Goal: Task Accomplishment & Management: Use online tool/utility

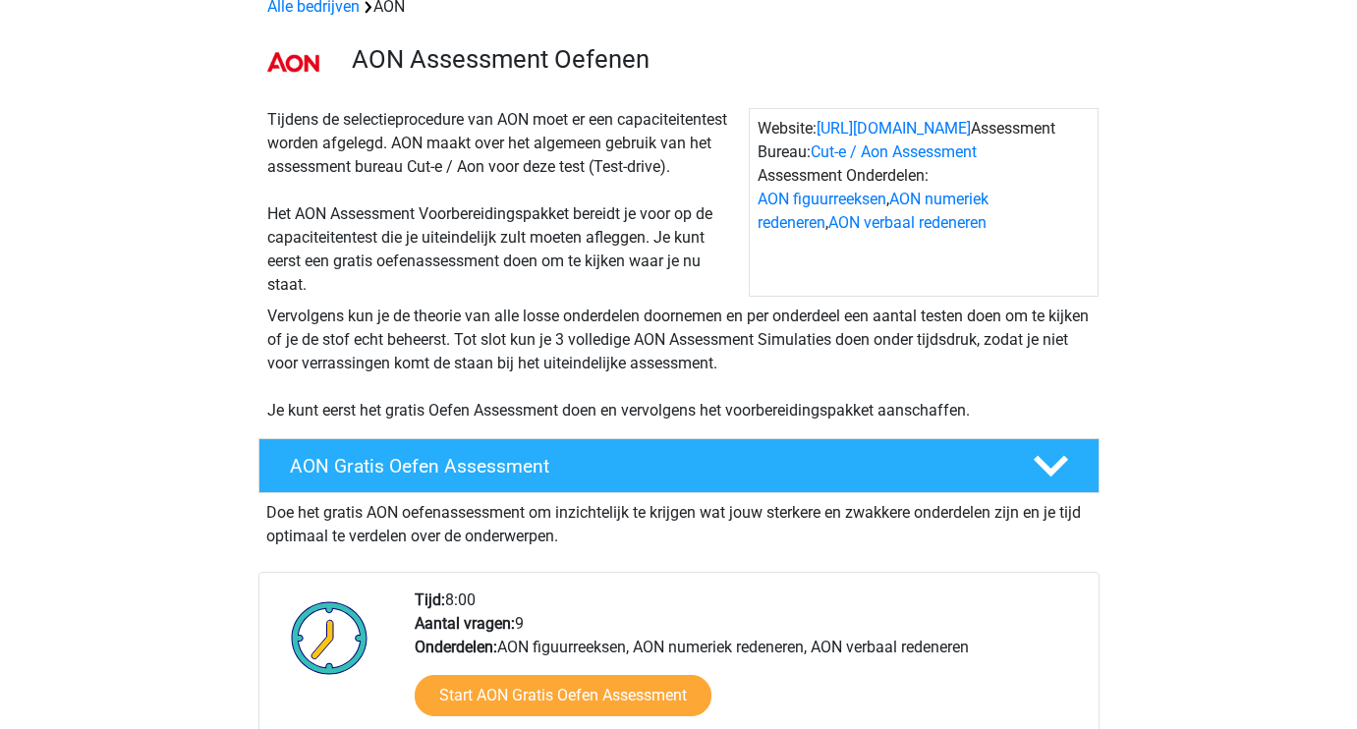
scroll to position [139, 0]
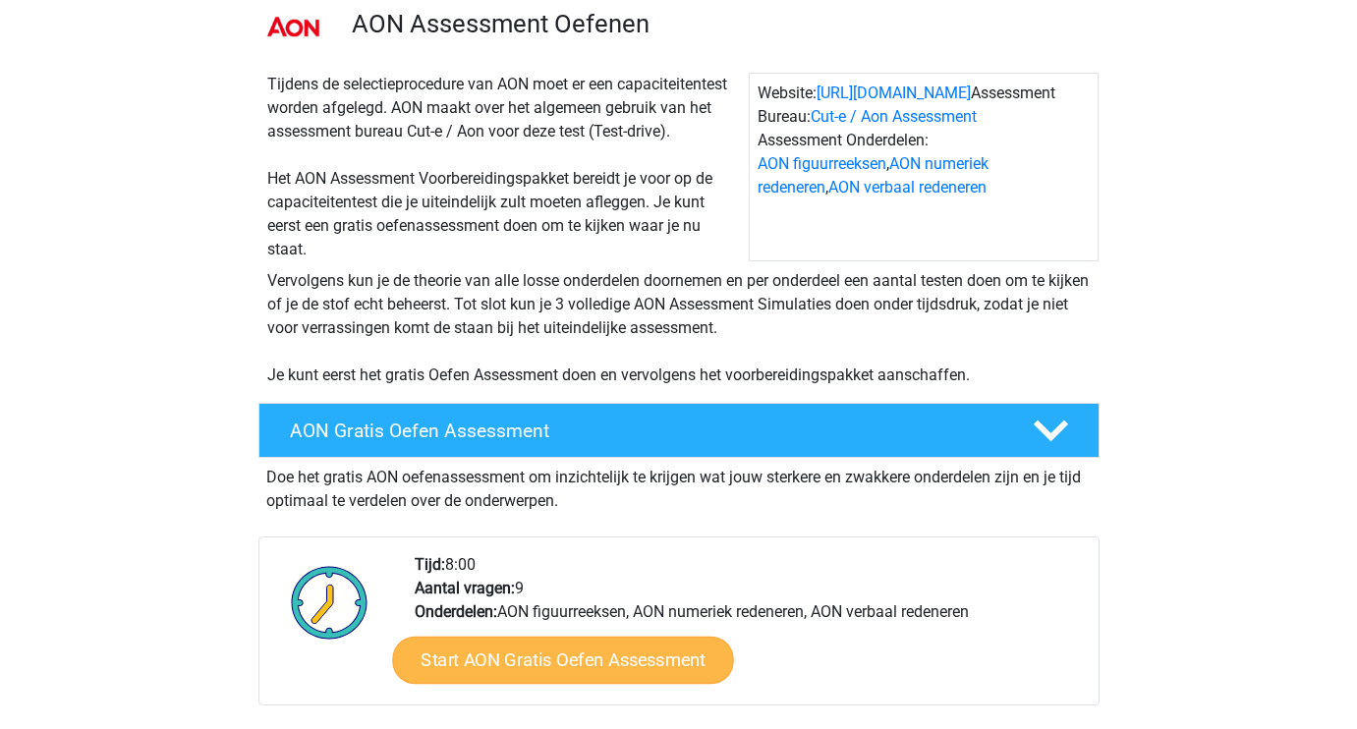
click at [589, 654] on link "Start AON Gratis Oefen Assessment" at bounding box center [562, 660] width 341 height 47
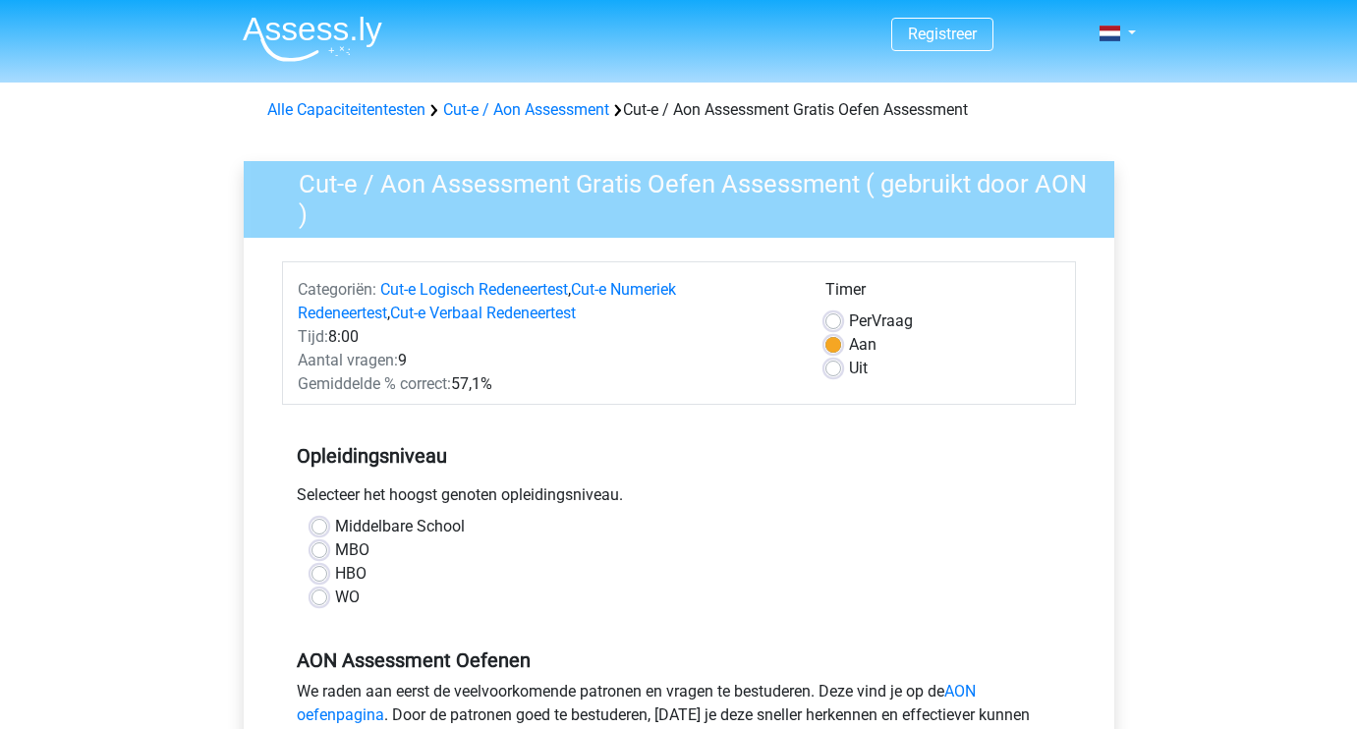
click at [355, 571] on label "HBO" at bounding box center [350, 574] width 31 height 24
click at [327, 571] on input "HBO" at bounding box center [319, 572] width 16 height 20
radio input "true"
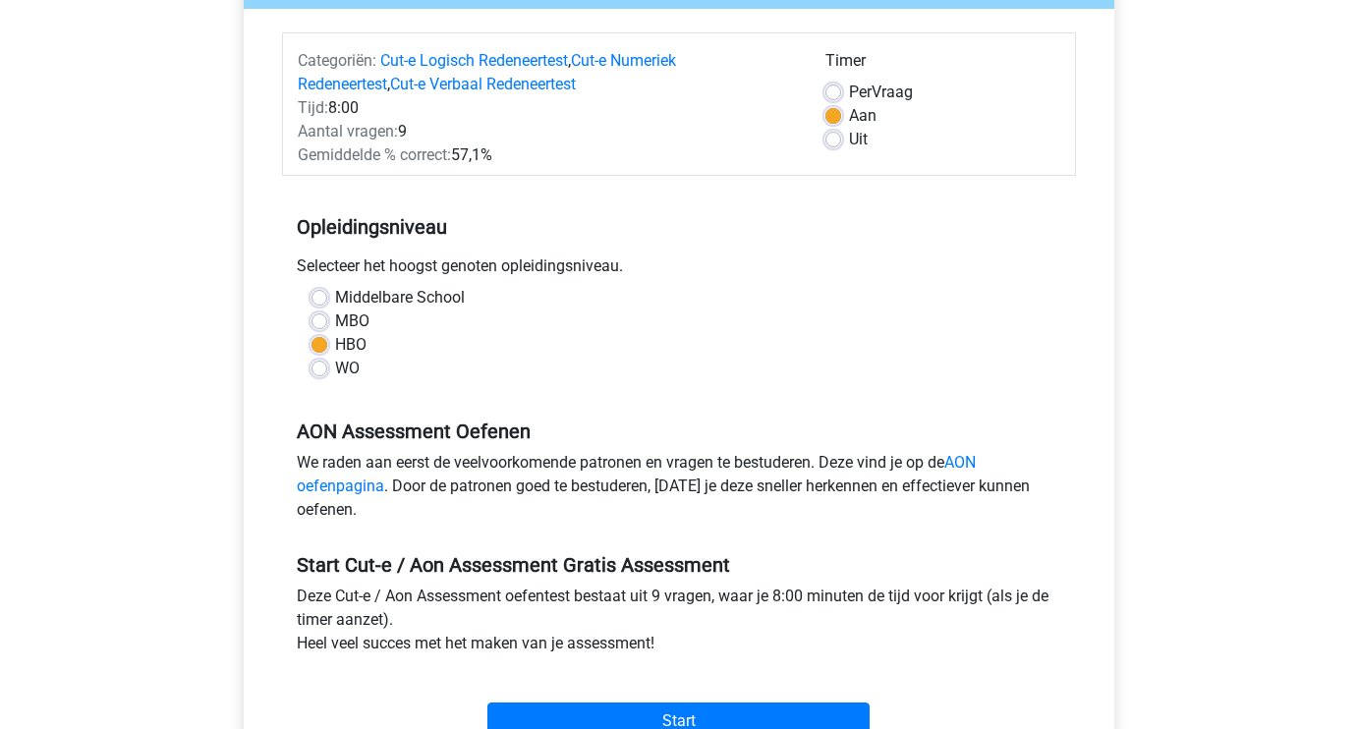
scroll to position [325, 0]
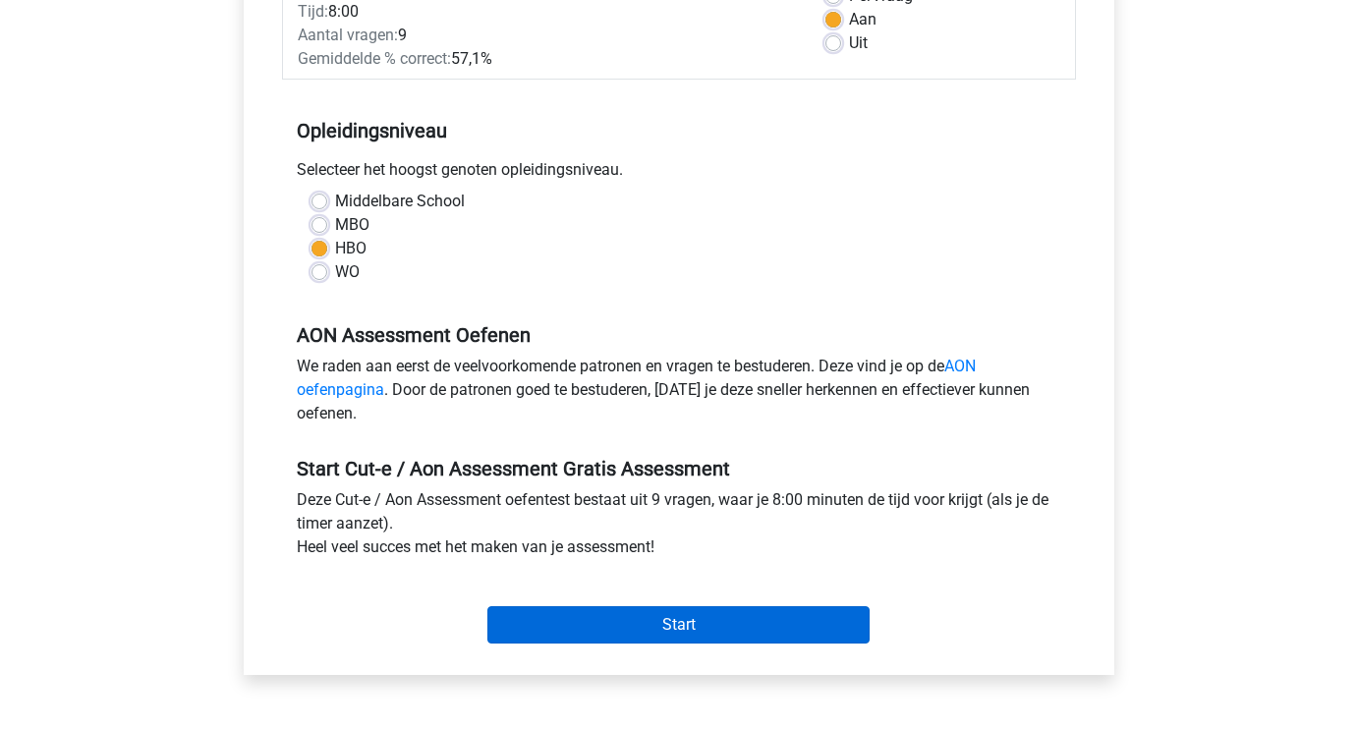
click at [660, 631] on input "Start" at bounding box center [678, 624] width 382 height 37
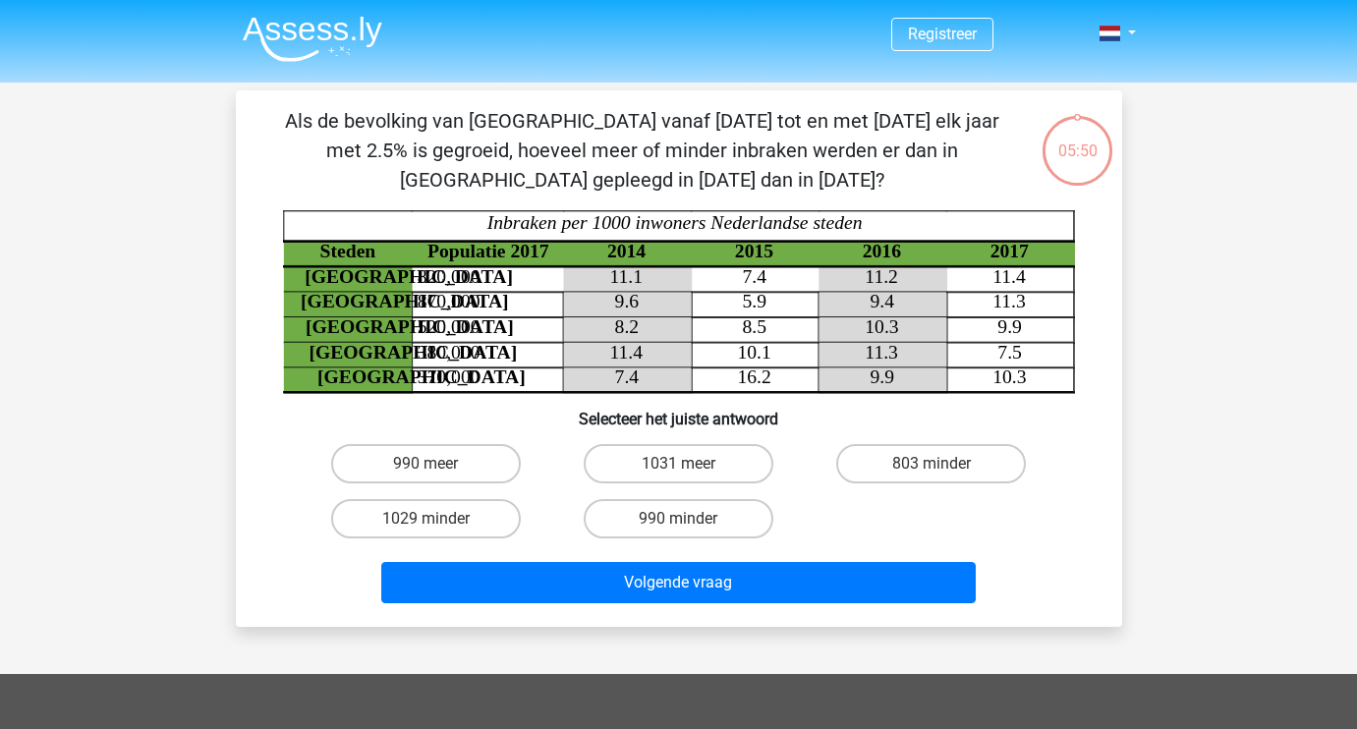
click at [685, 467] on input "1031 meer" at bounding box center [684, 470] width 13 height 13
radio input "true"
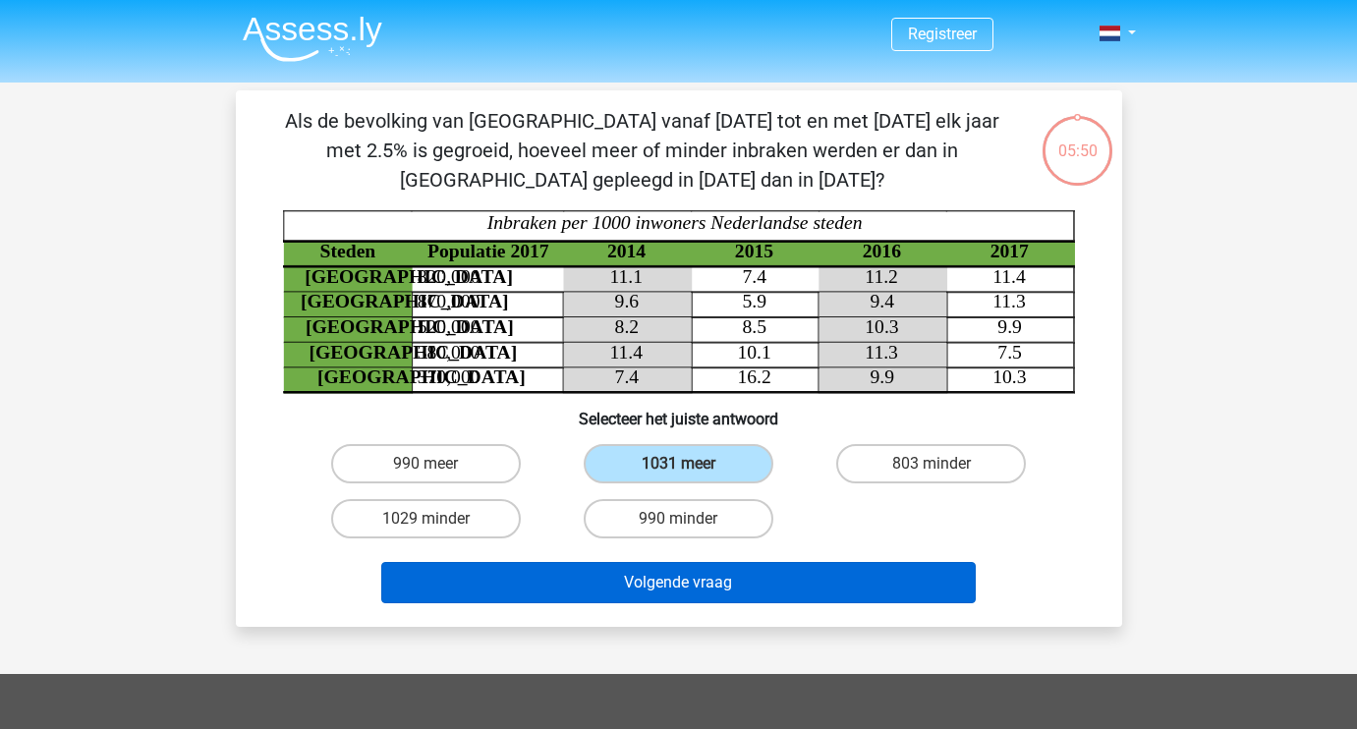
click at [699, 576] on button "Volgende vraag" at bounding box center [678, 582] width 594 height 41
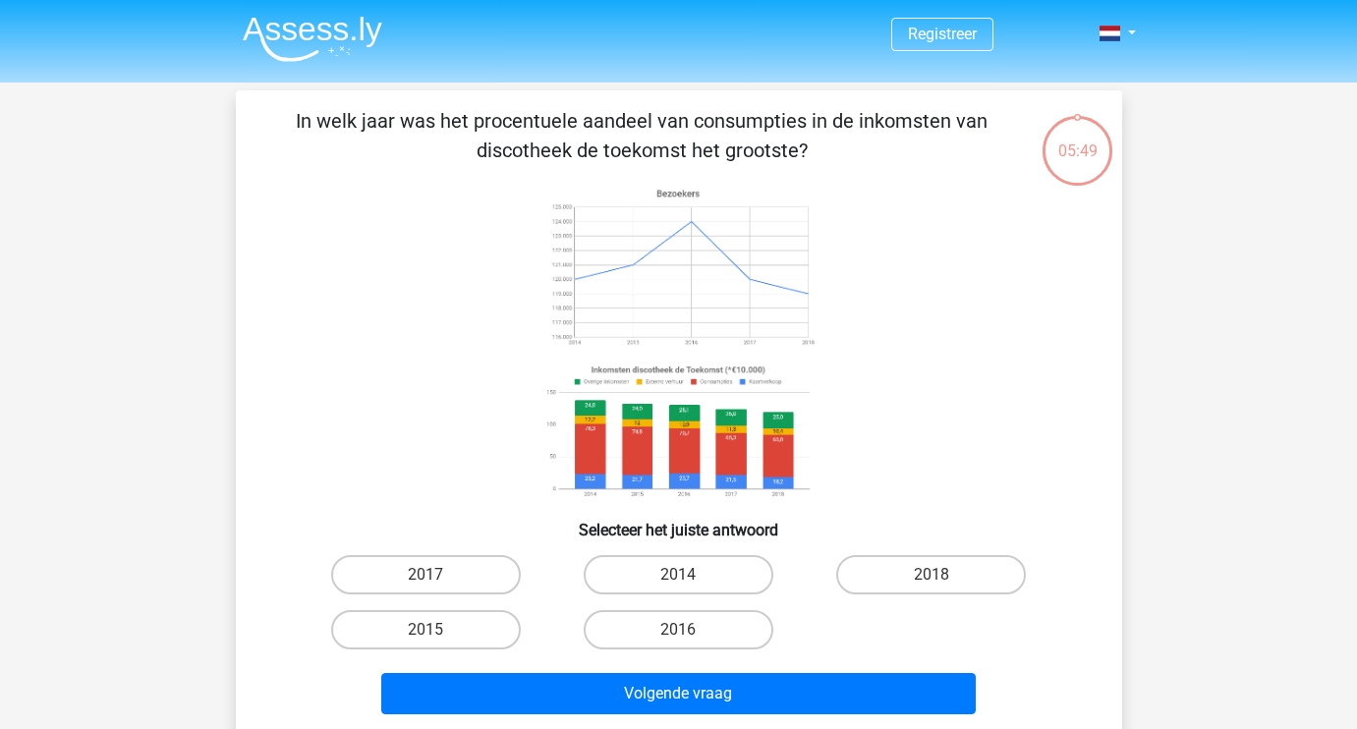
scroll to position [90, 0]
